Goal: Task Accomplishment & Management: Manage account settings

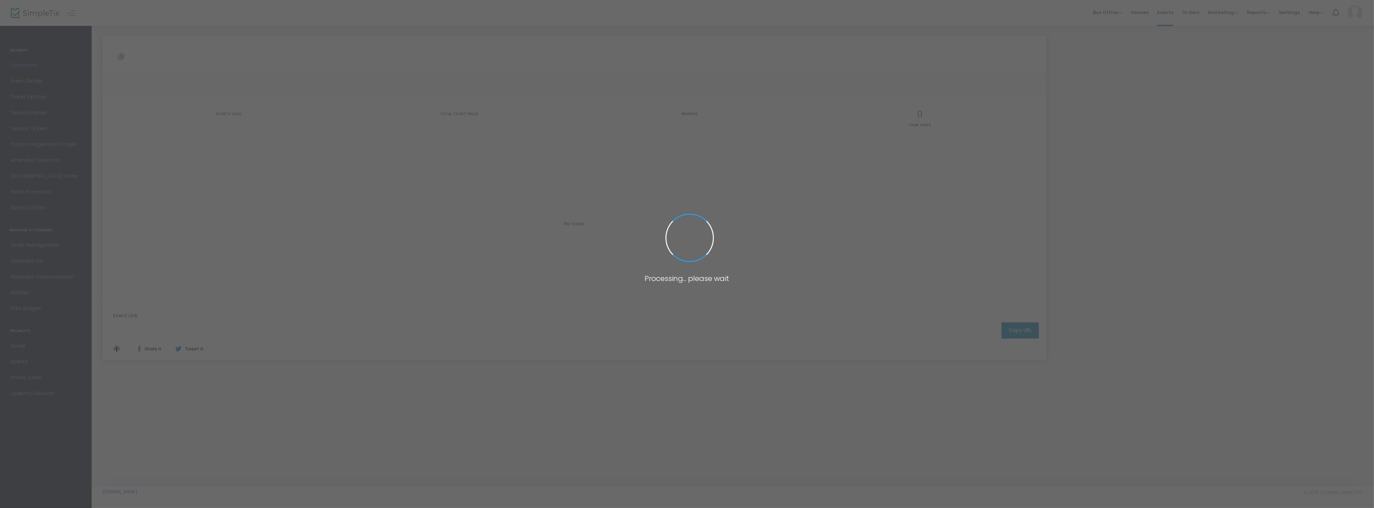
type input "[URL][DOMAIN_NAME]"
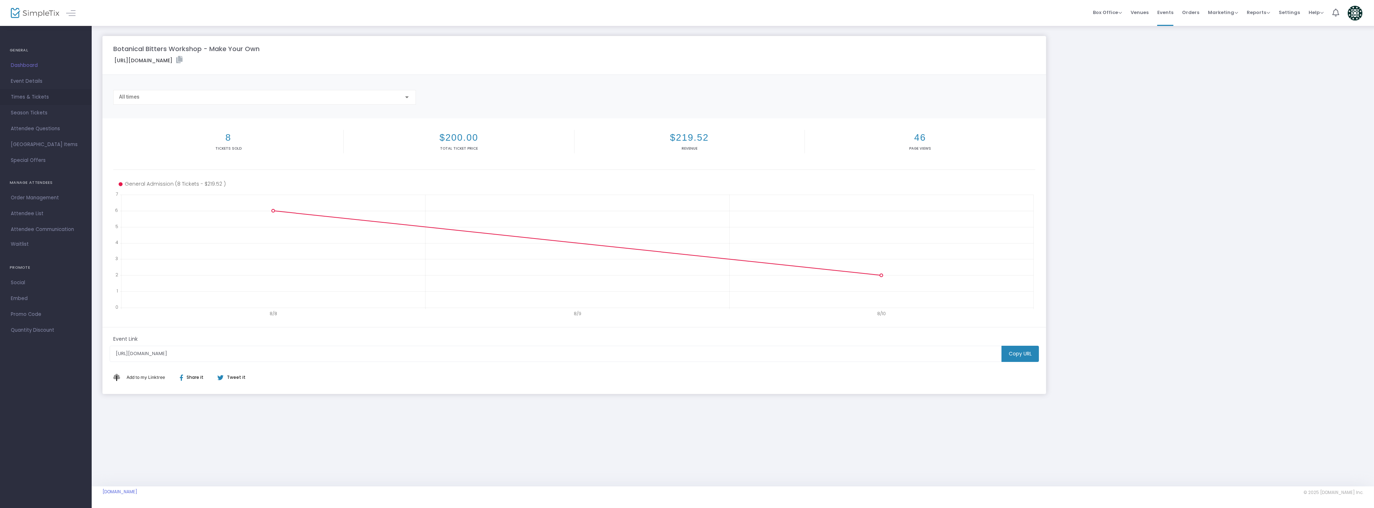
click at [33, 94] on span "Times & Tickets" at bounding box center [46, 96] width 70 height 9
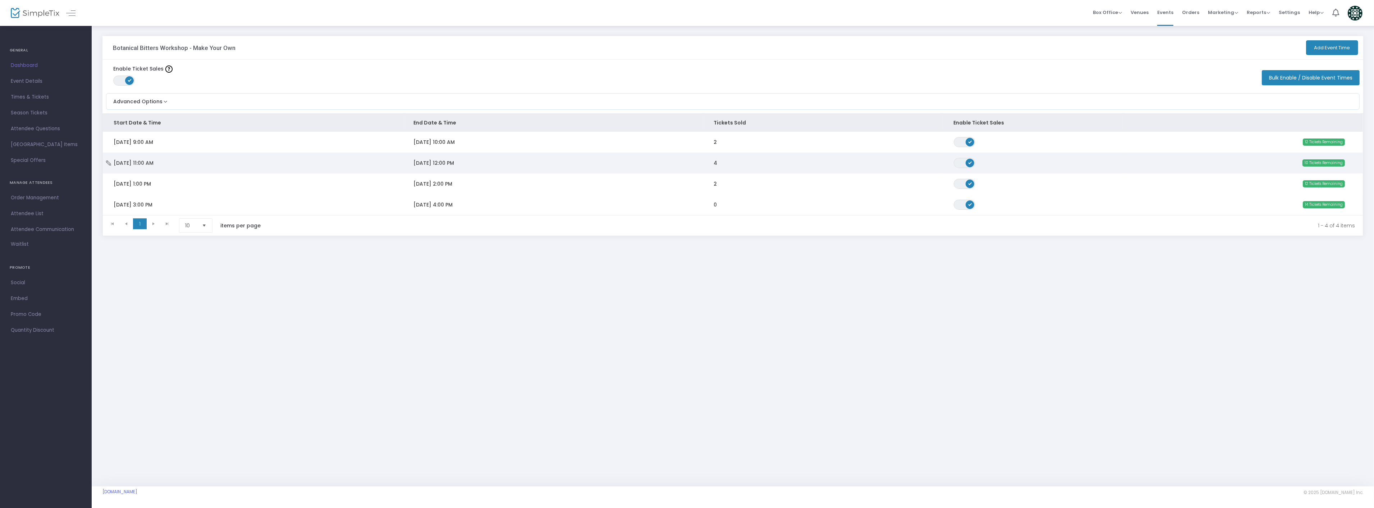
click at [1309, 164] on span "10 Tickets Remaining" at bounding box center [1324, 162] width 42 height 7
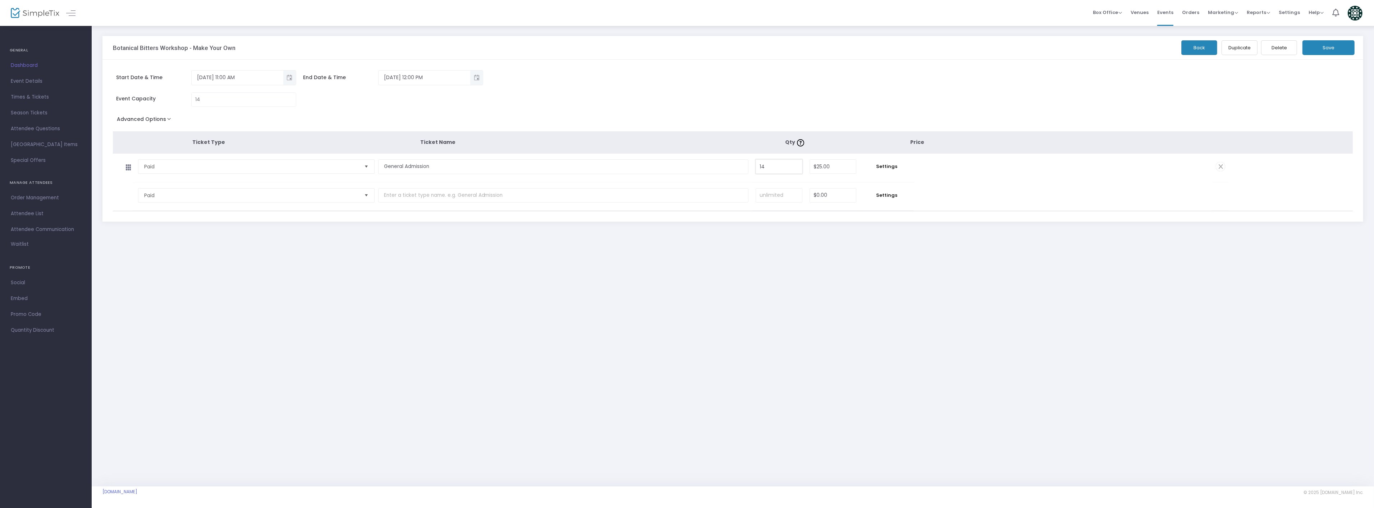
click at [777, 168] on input "14" at bounding box center [779, 167] width 46 height 14
type input "10"
click at [1322, 44] on button "Save" at bounding box center [1329, 47] width 52 height 15
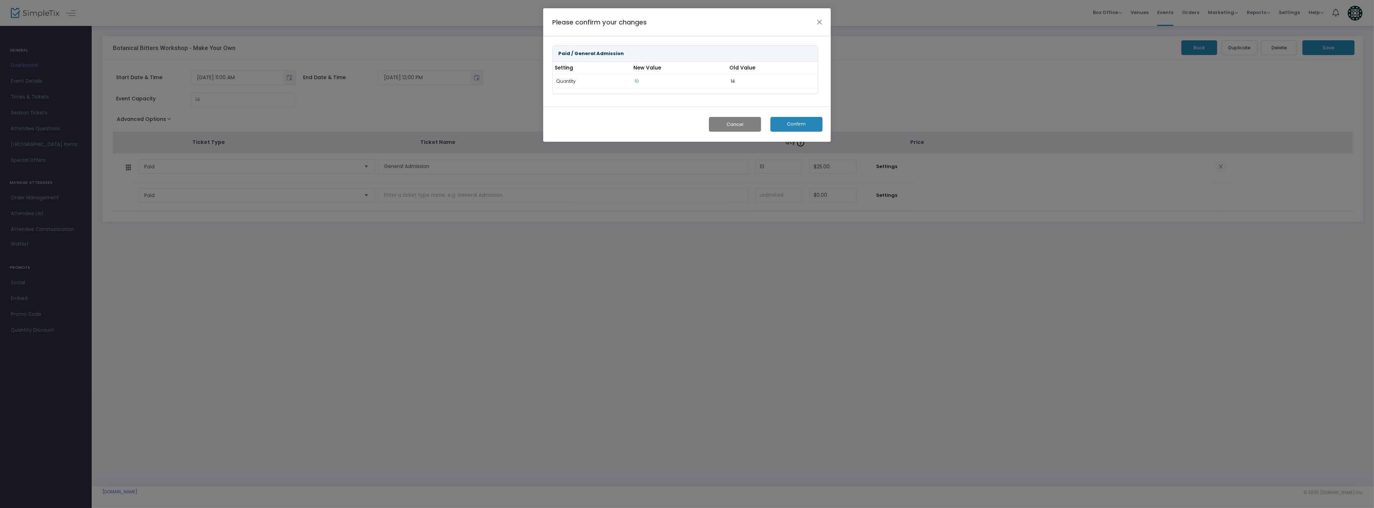
click at [811, 124] on button "Confirm" at bounding box center [797, 124] width 52 height 15
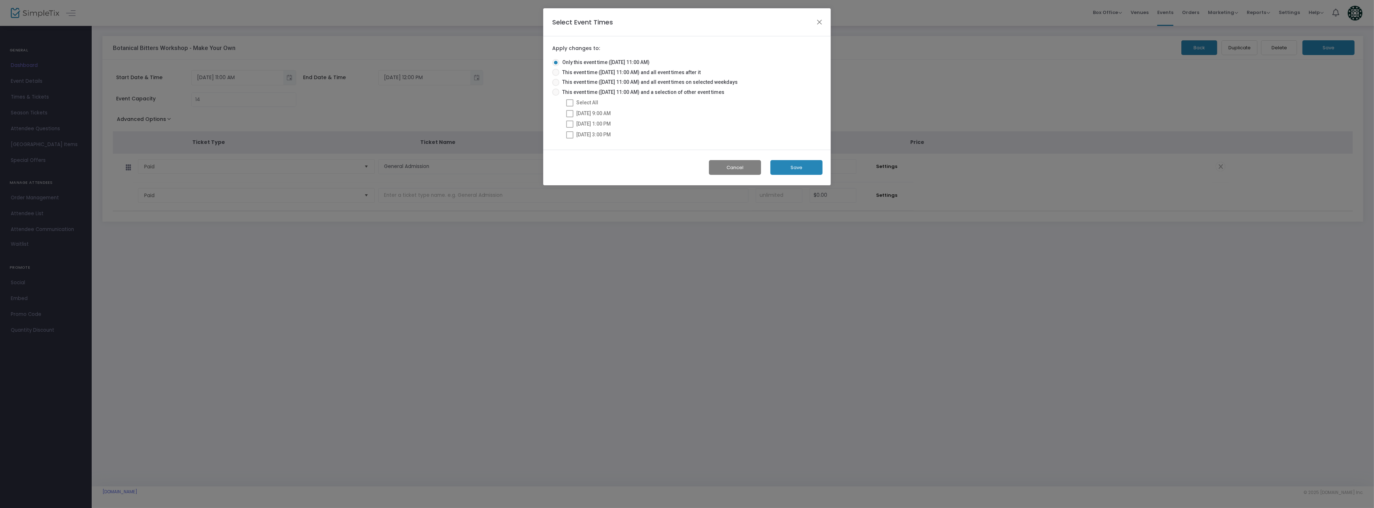
click at [803, 169] on button "Save" at bounding box center [797, 167] width 52 height 15
